Goal: Task Accomplishment & Management: Complete application form

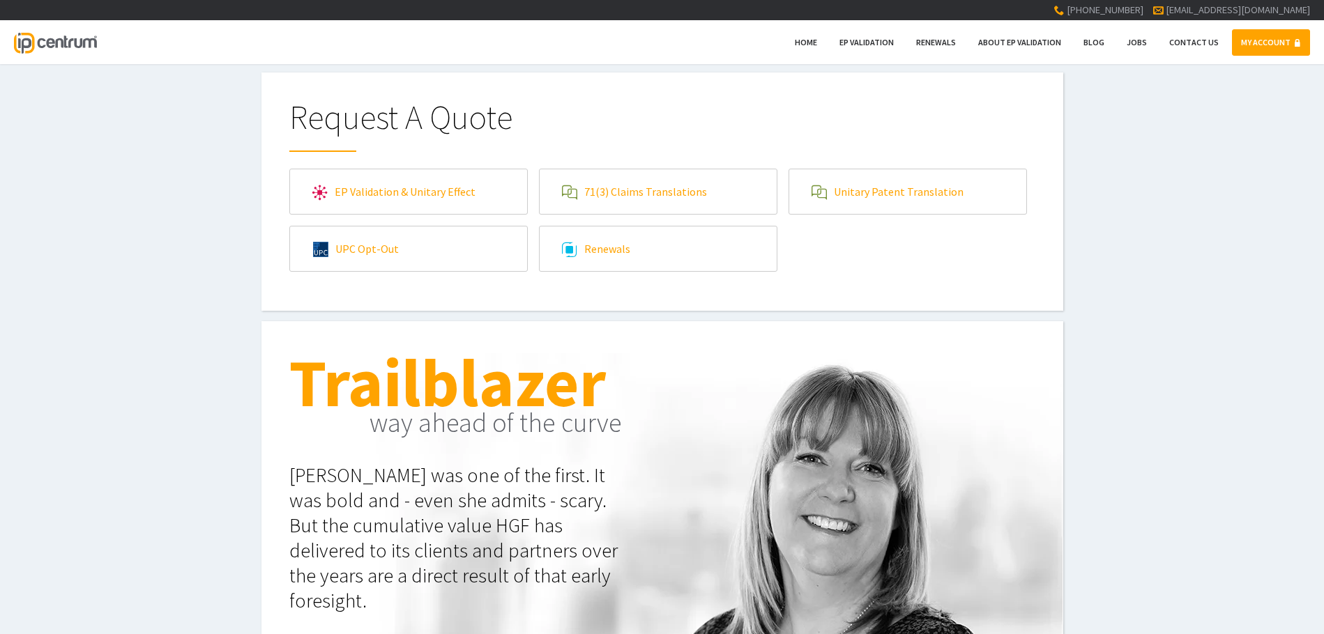
click at [383, 212] on link "EP Validation & Unitary Effect" at bounding box center [408, 191] width 237 height 45
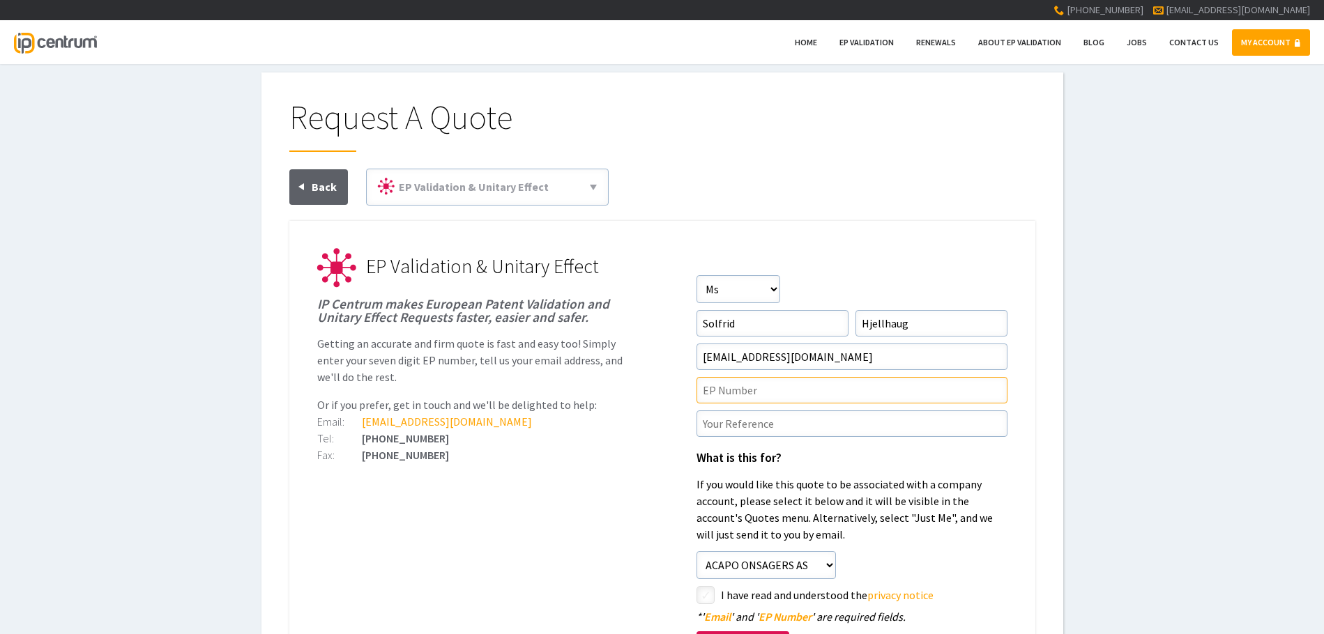
click at [700, 382] on input"] "text" at bounding box center [851, 390] width 311 height 26
type input"] "ep4220668"
type input"] "P28412ITEP"
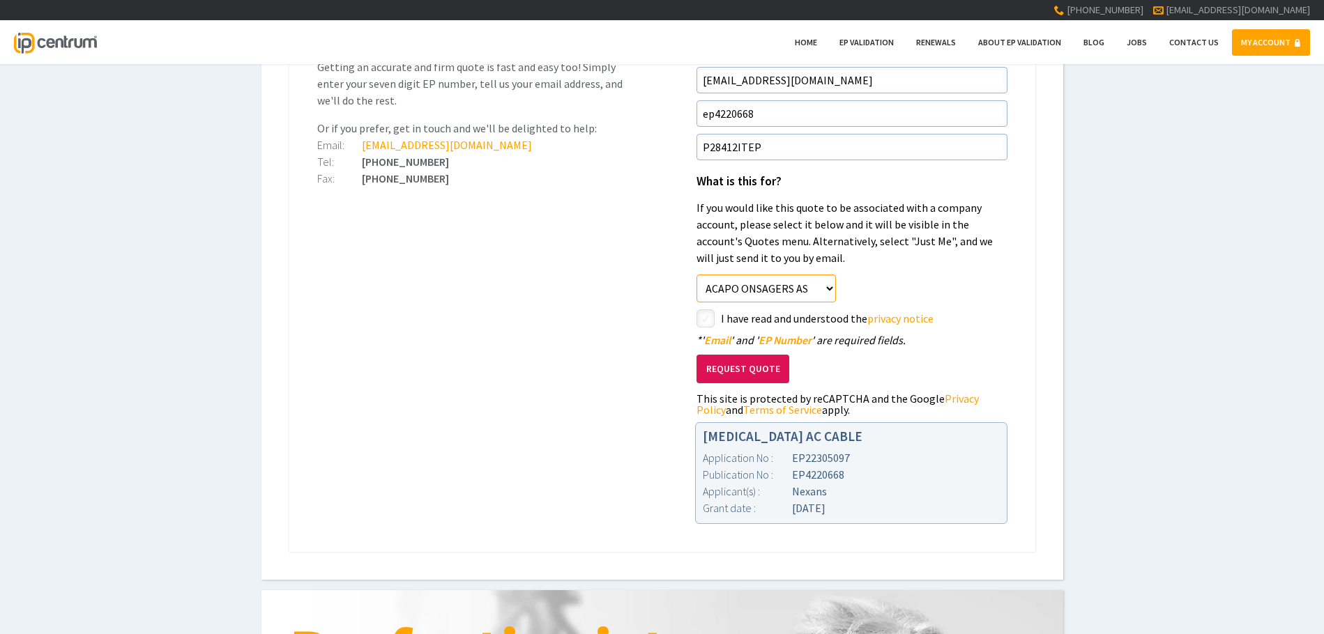
scroll to position [279, 0]
click at [708, 319] on input"] "checkbox" at bounding box center [707, 318] width 17 height 17
checkbox input"] "true"
click at [754, 365] on button "Request Quote" at bounding box center [742, 367] width 93 height 29
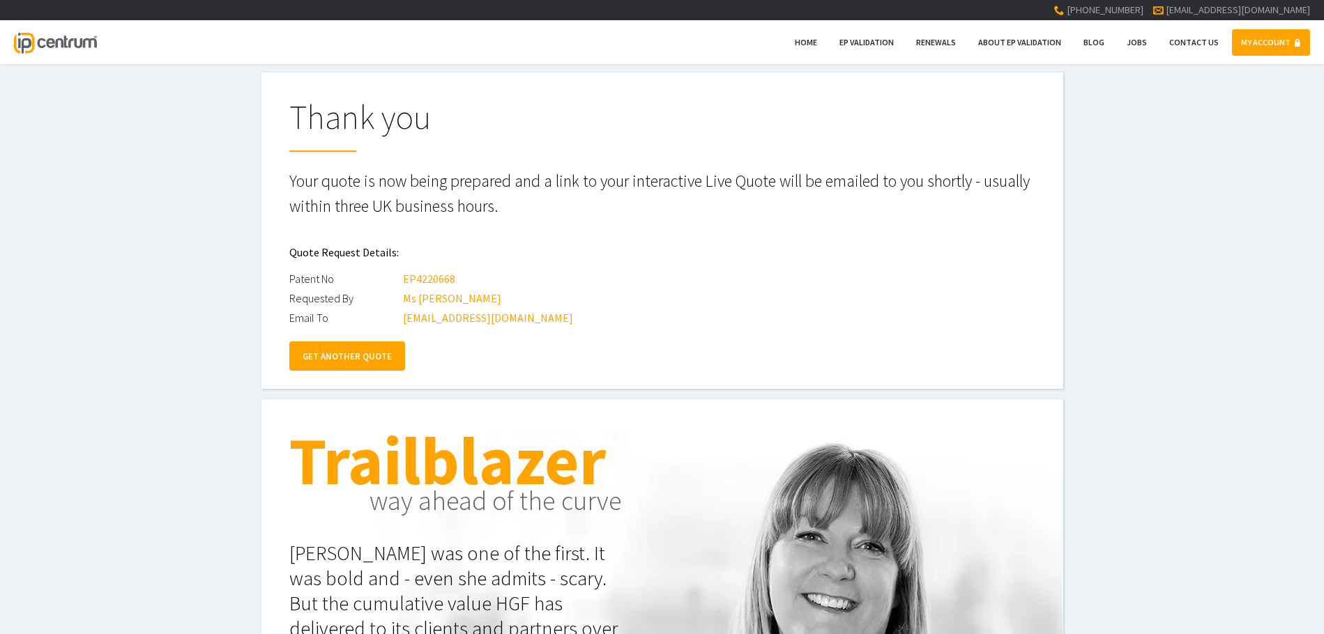
click at [1269, 39] on link "MY ACCOUNT" at bounding box center [1271, 42] width 78 height 26
